Goal: Information Seeking & Learning: Learn about a topic

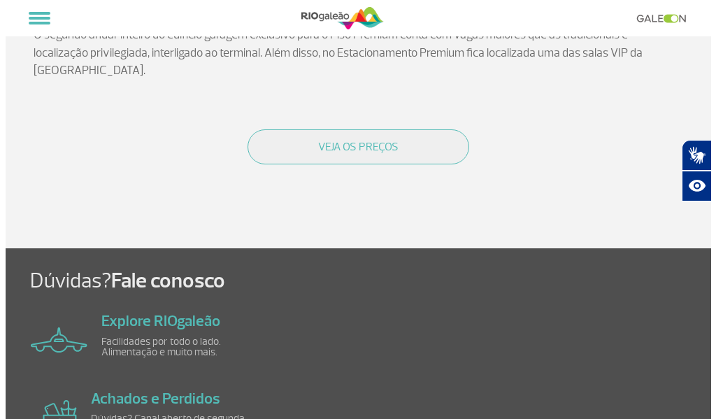
scroll to position [280, 0]
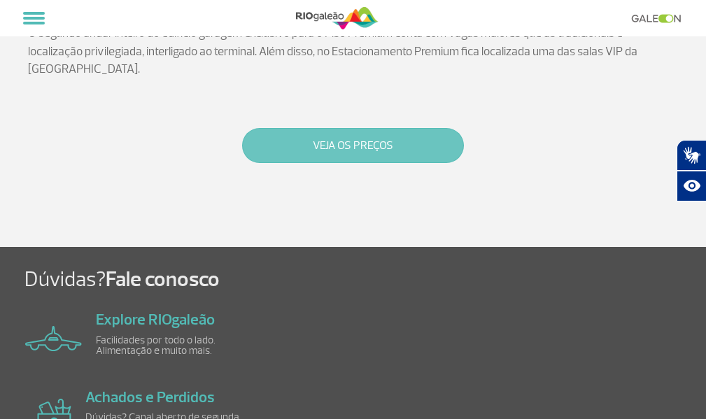
click at [392, 129] on button "VEJA OS PREÇOS" at bounding box center [353, 145] width 222 height 35
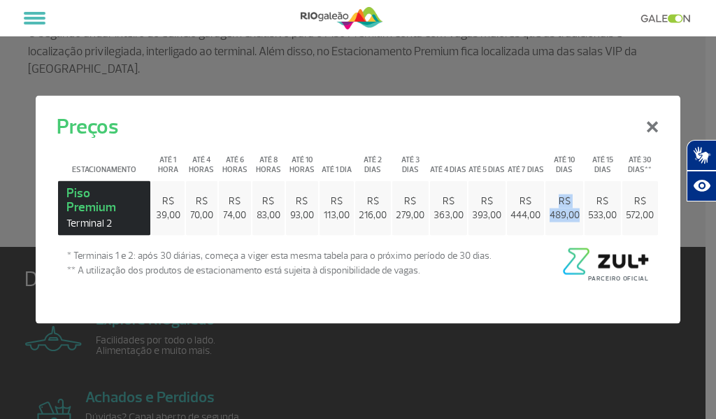
drag, startPoint x: 577, startPoint y: 215, endPoint x: 551, endPoint y: 203, distance: 28.8
click at [551, 203] on td "R$ 489,00" at bounding box center [564, 207] width 37 height 55
copy span "R$ 489,00"
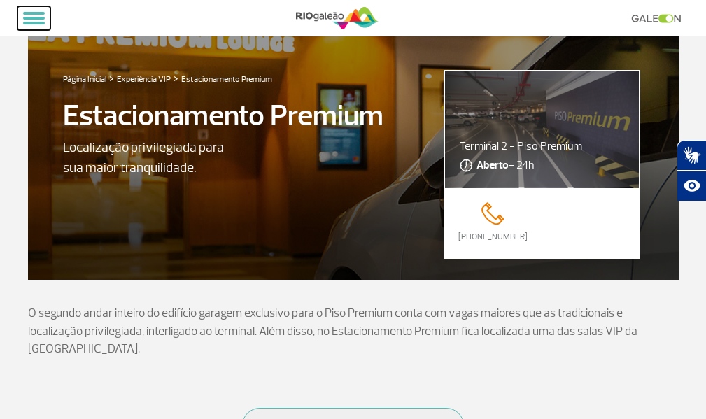
click at [38, 12] on span at bounding box center [34, 13] width 22 height 3
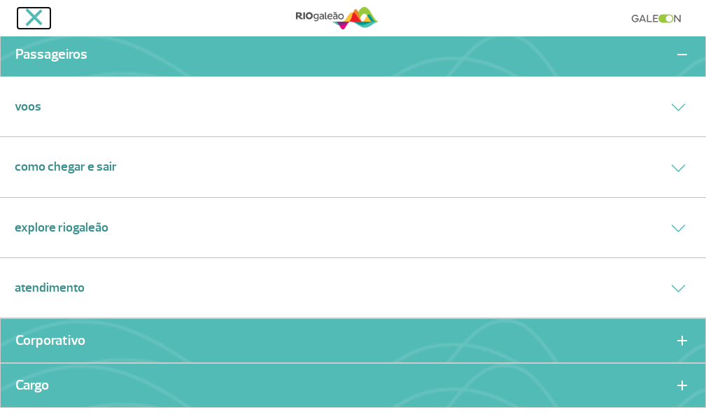
scroll to position [70, 0]
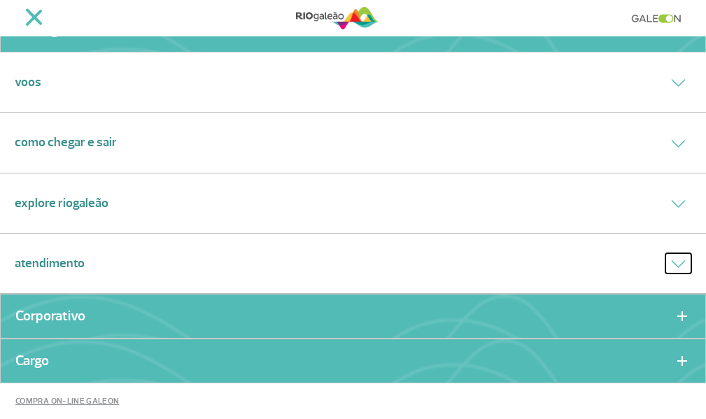
click at [671, 263] on icon at bounding box center [678, 264] width 15 height 8
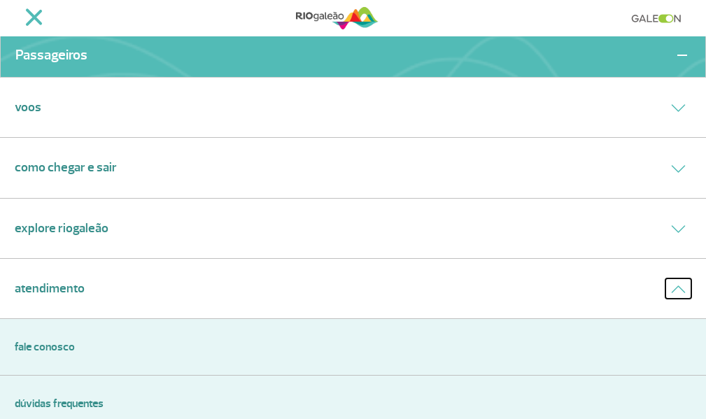
scroll to position [0, 0]
